Goal: Navigation & Orientation: Find specific page/section

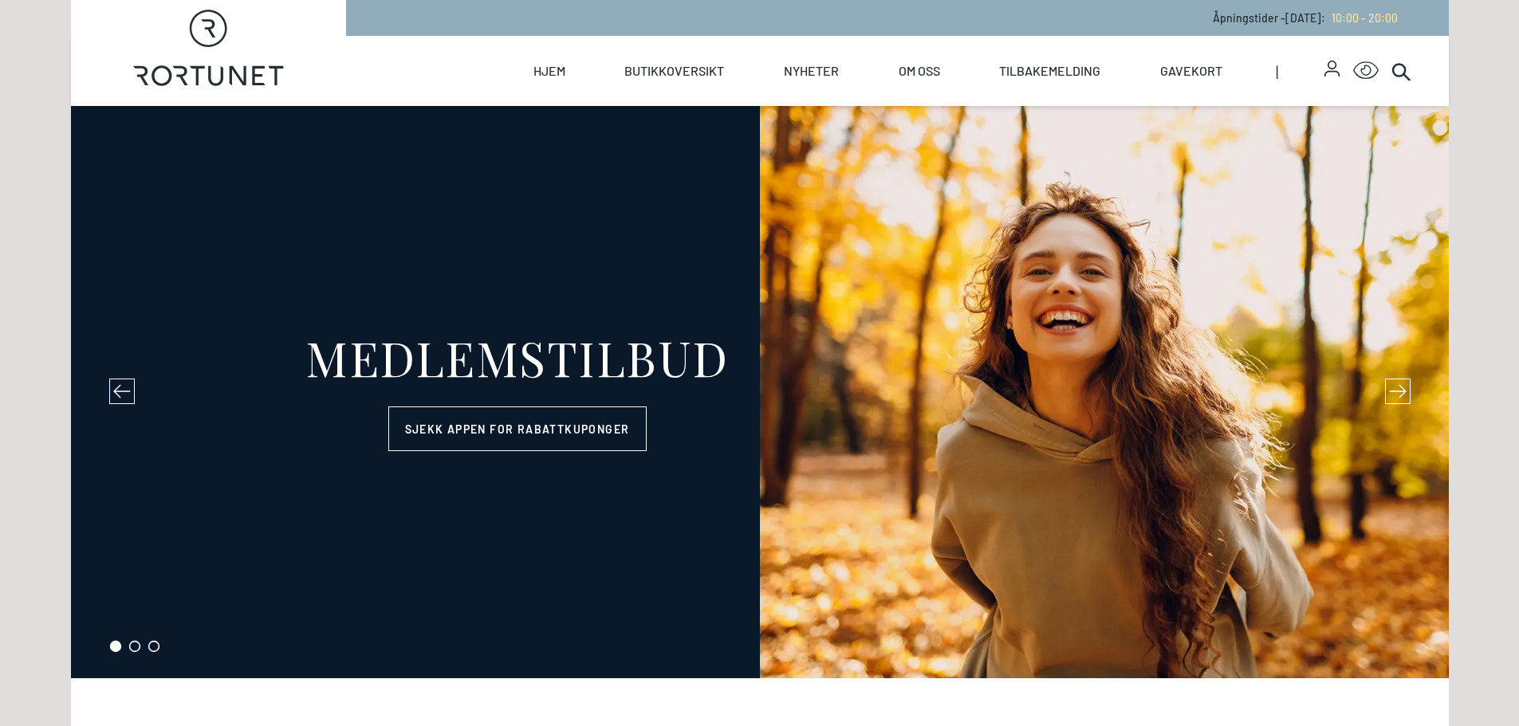
select select "NO"
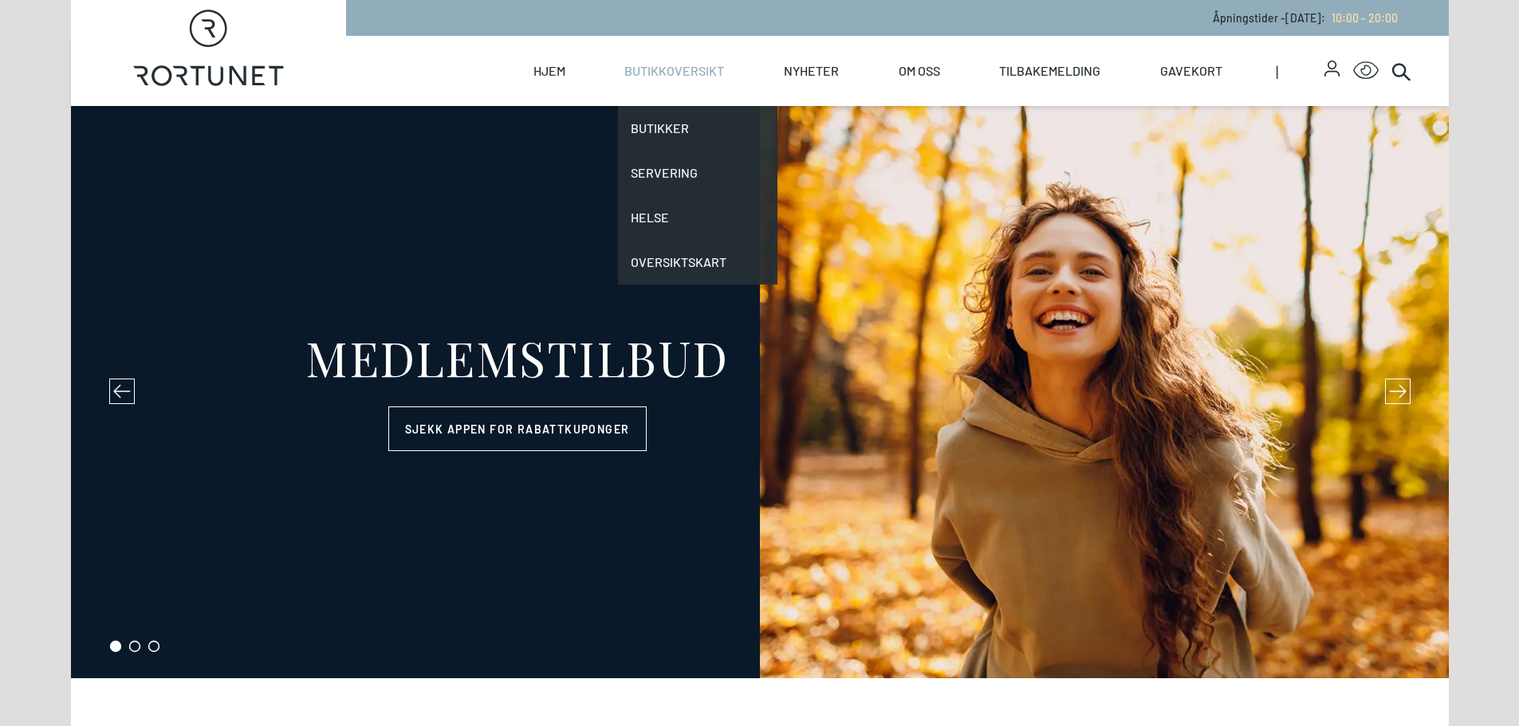
click at [680, 60] on link "Butikkoversikt" at bounding box center [674, 71] width 100 height 70
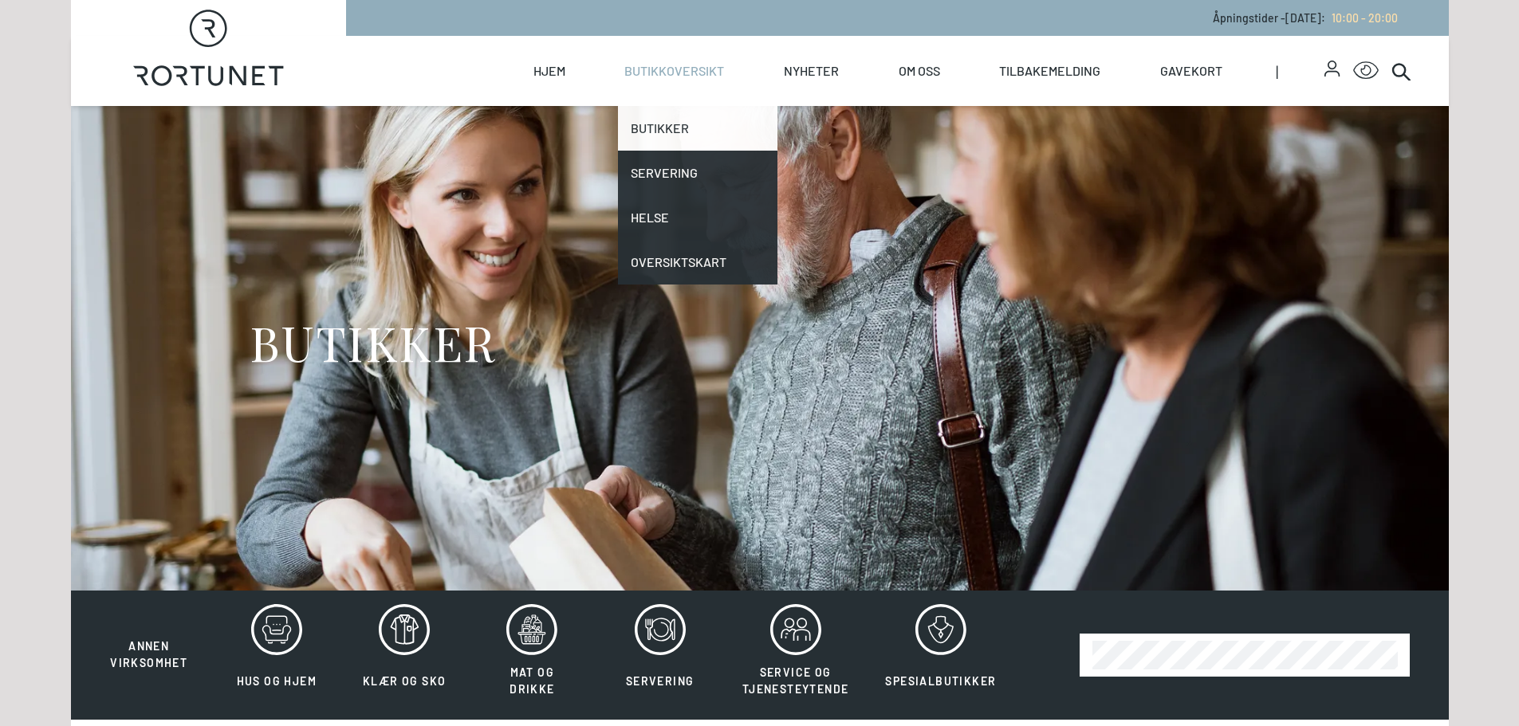
click at [673, 135] on link "Butikker" at bounding box center [697, 128] width 159 height 45
click at [673, 131] on link "Butikker" at bounding box center [697, 128] width 159 height 45
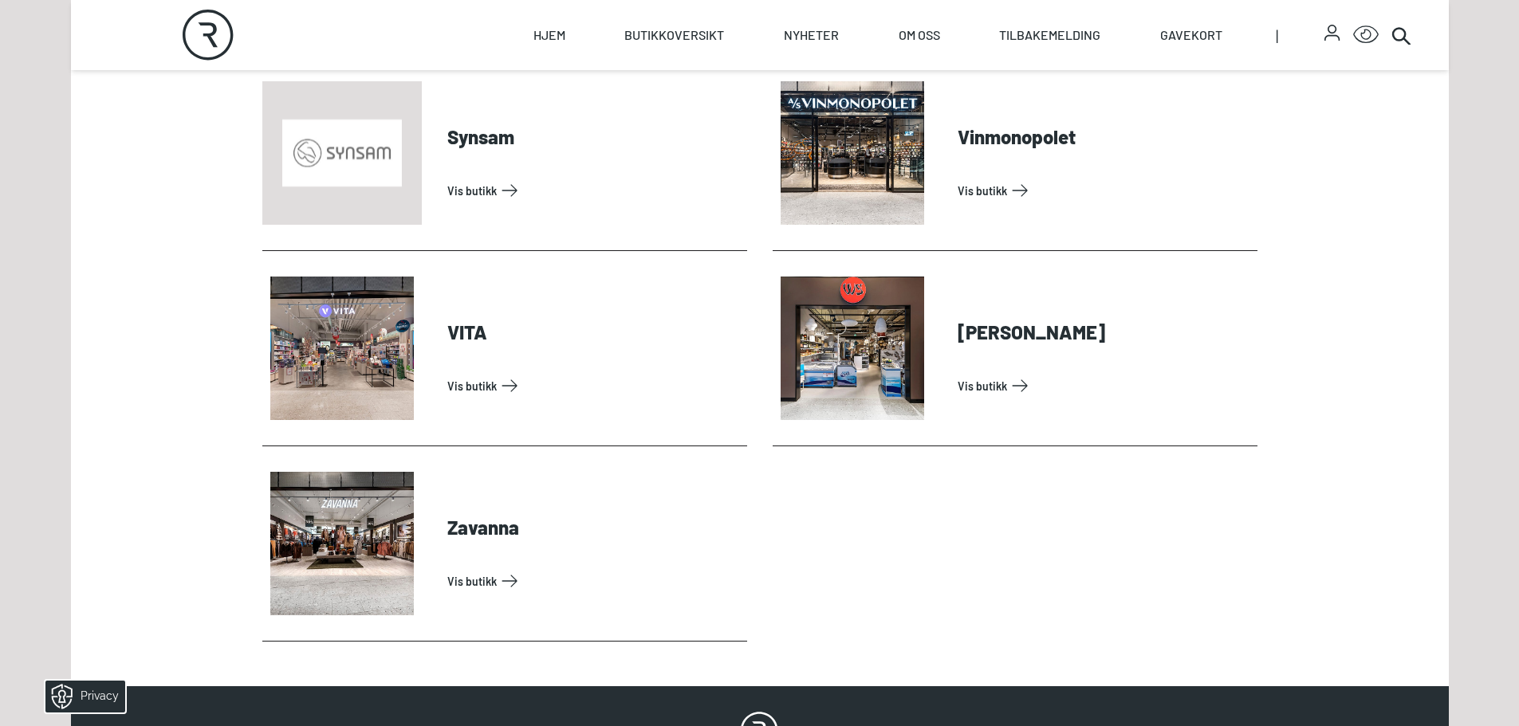
scroll to position [5116, 0]
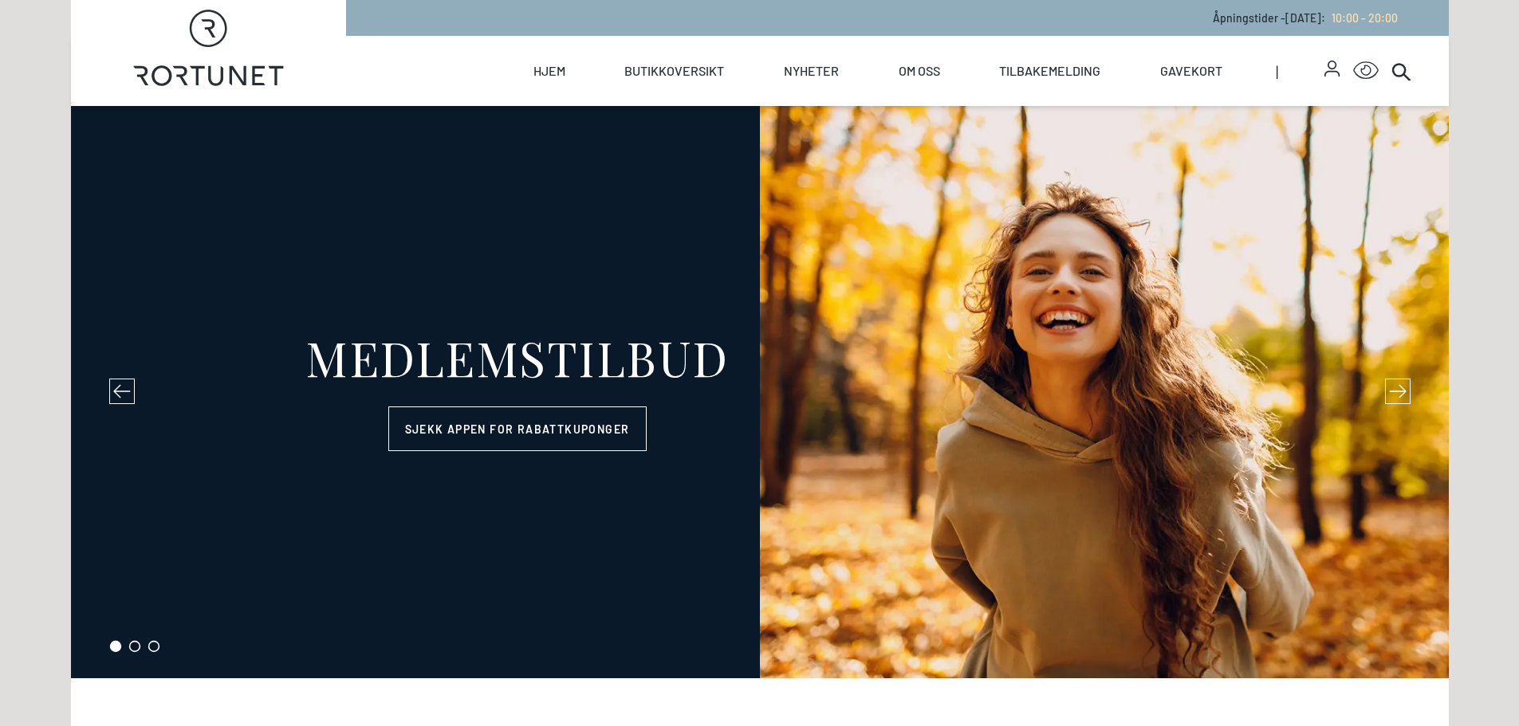
select select "NO"
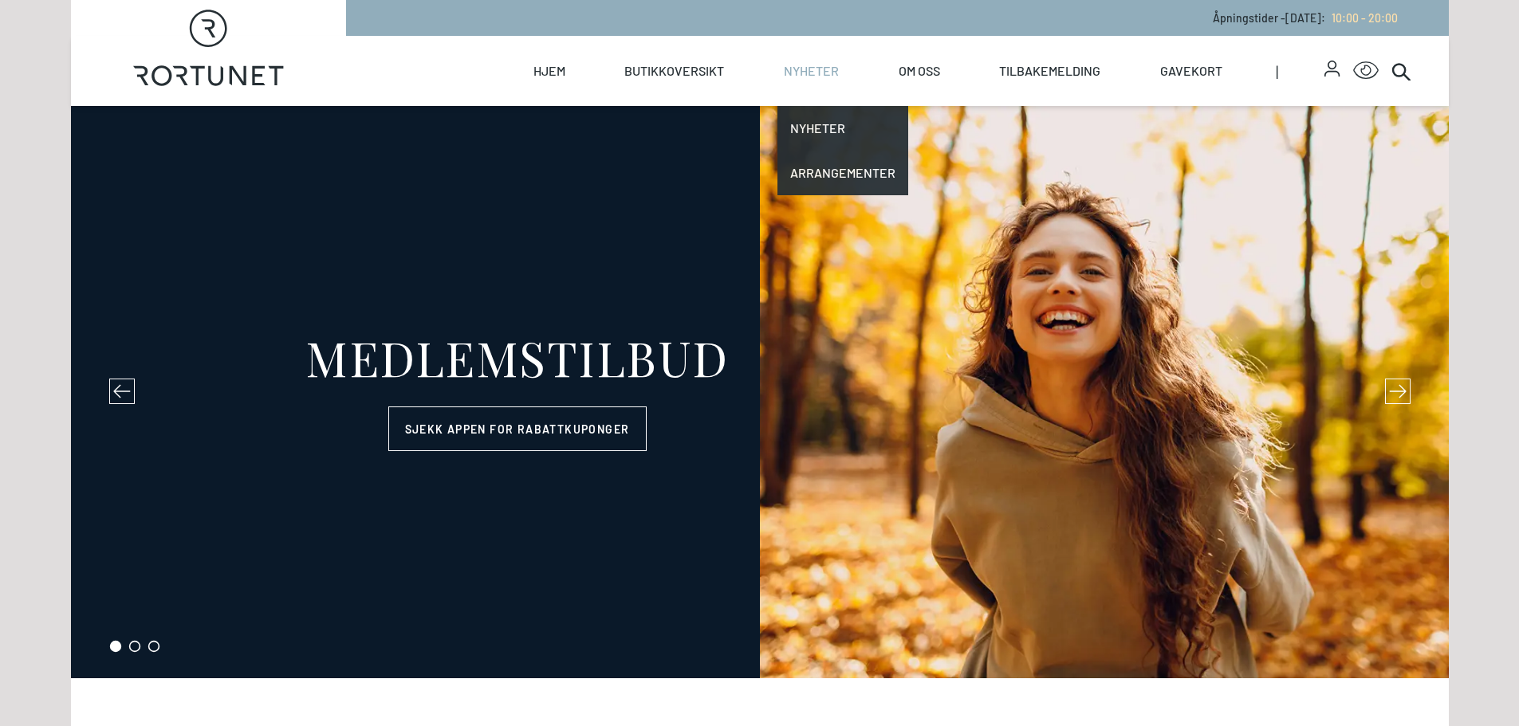
click at [822, 64] on link "Nyheter" at bounding box center [811, 71] width 55 height 70
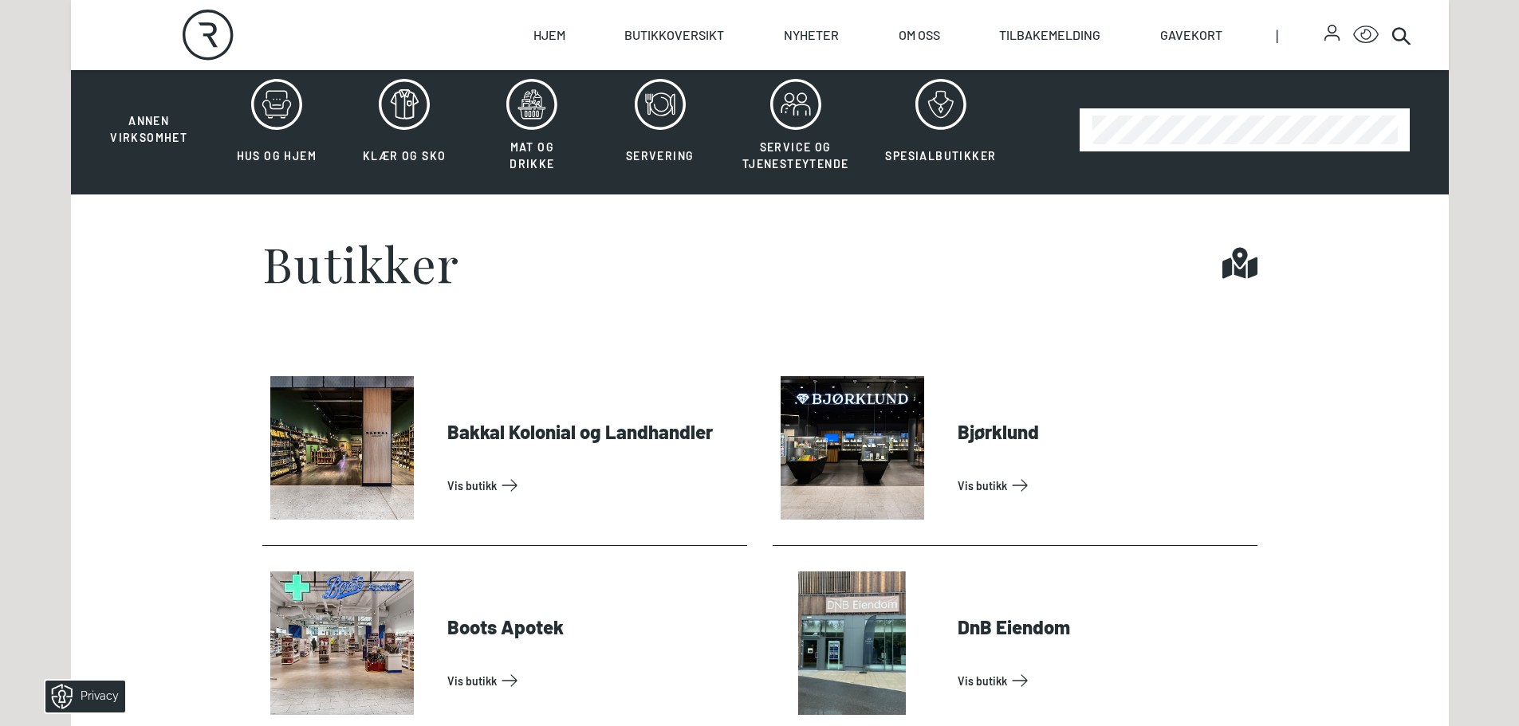
scroll to position [513, 0]
